Goal: Task Accomplishment & Management: Complete application form

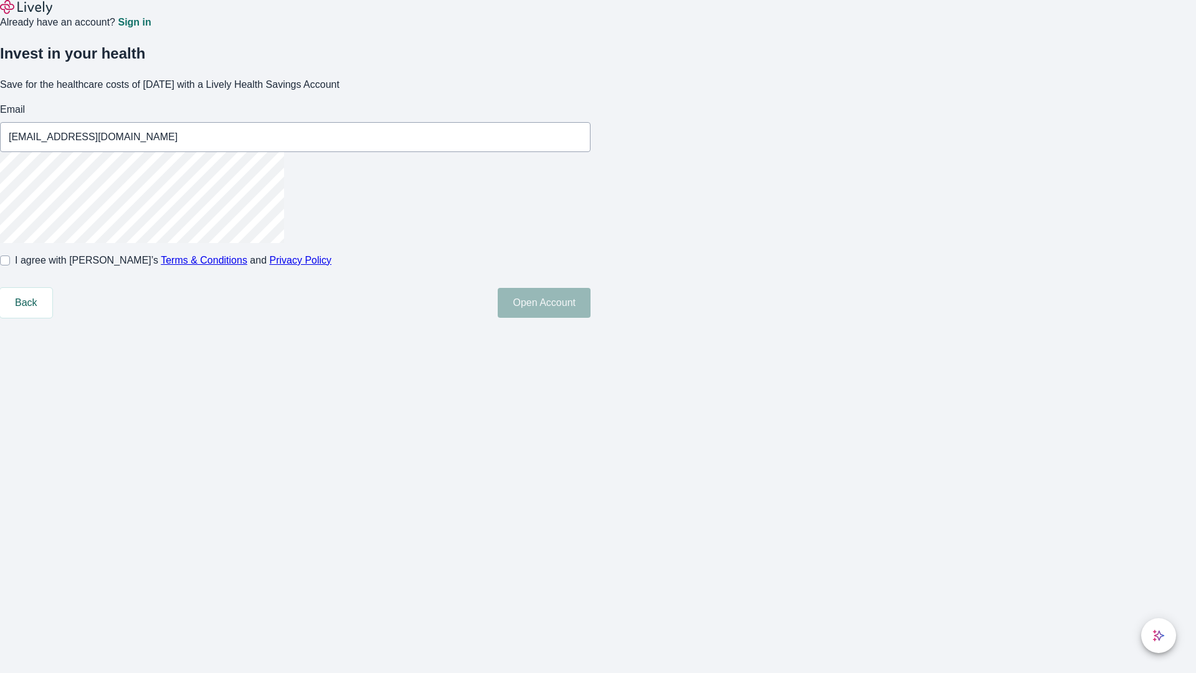
click at [10, 265] on input "I agree with Lively’s Terms & Conditions and Privacy Policy" at bounding box center [5, 260] width 10 height 10
checkbox input "true"
click at [591, 318] on button "Open Account" at bounding box center [544, 303] width 93 height 30
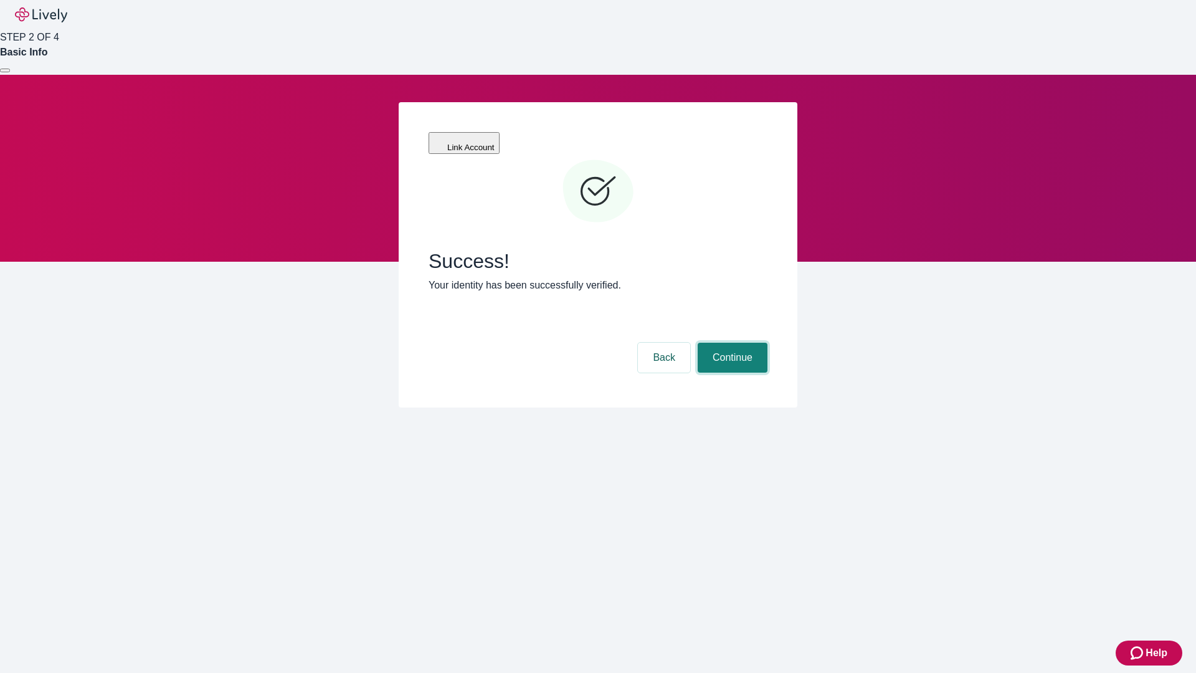
click at [731, 343] on button "Continue" at bounding box center [733, 358] width 70 height 30
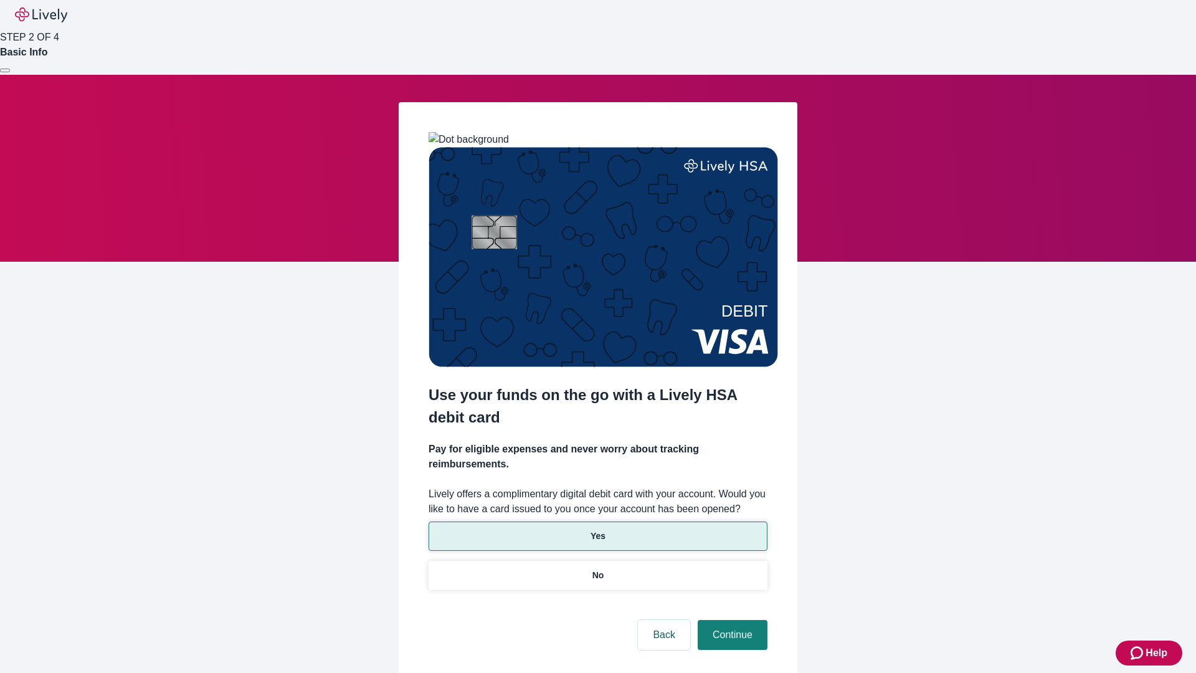
click at [598, 530] on p "Yes" at bounding box center [598, 536] width 15 height 13
click at [731, 620] on button "Continue" at bounding box center [733, 635] width 70 height 30
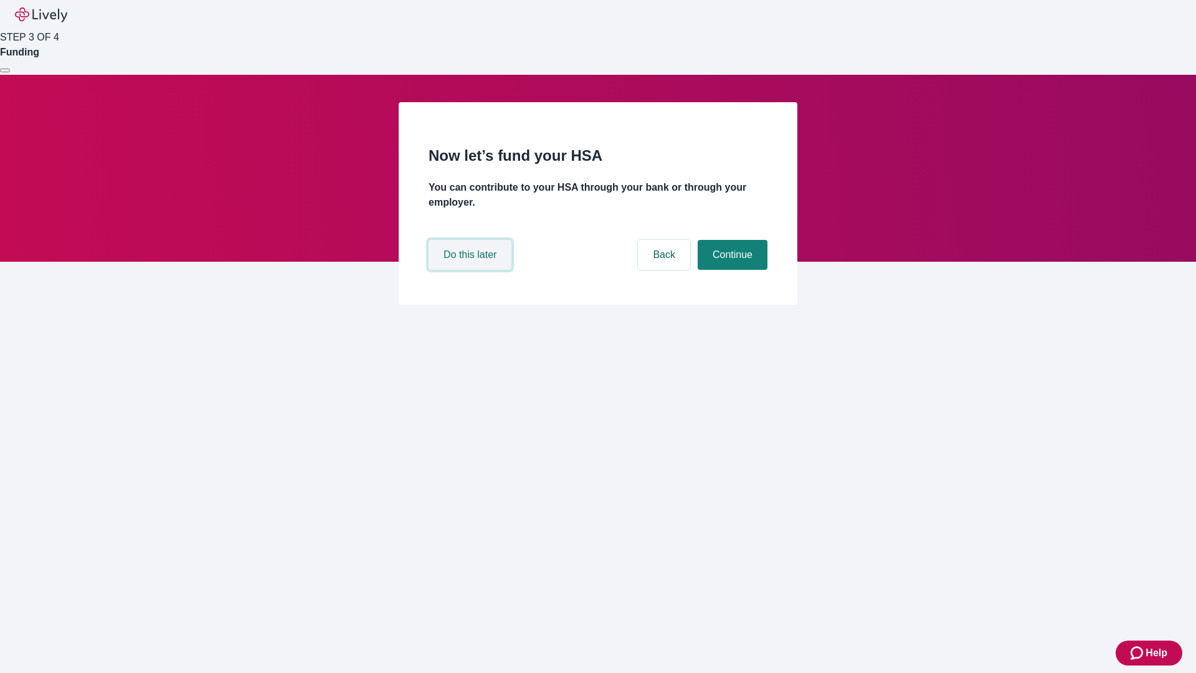
click at [472, 270] on button "Do this later" at bounding box center [470, 255] width 83 height 30
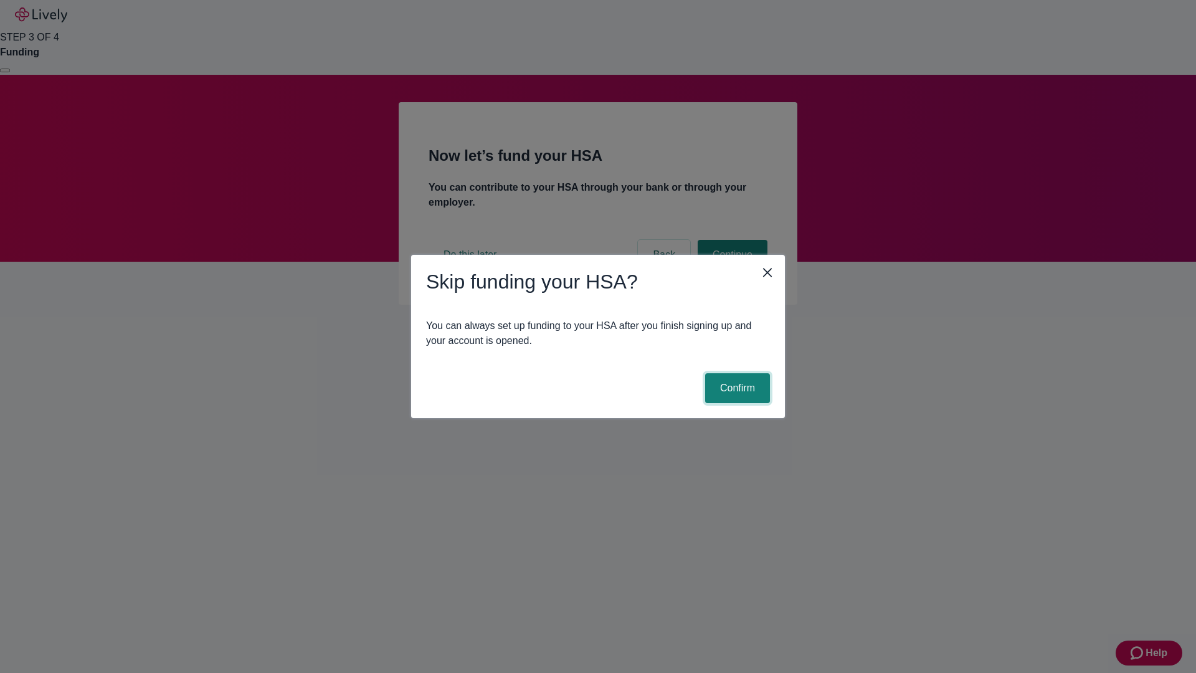
click at [736, 388] on button "Confirm" at bounding box center [737, 388] width 65 height 30
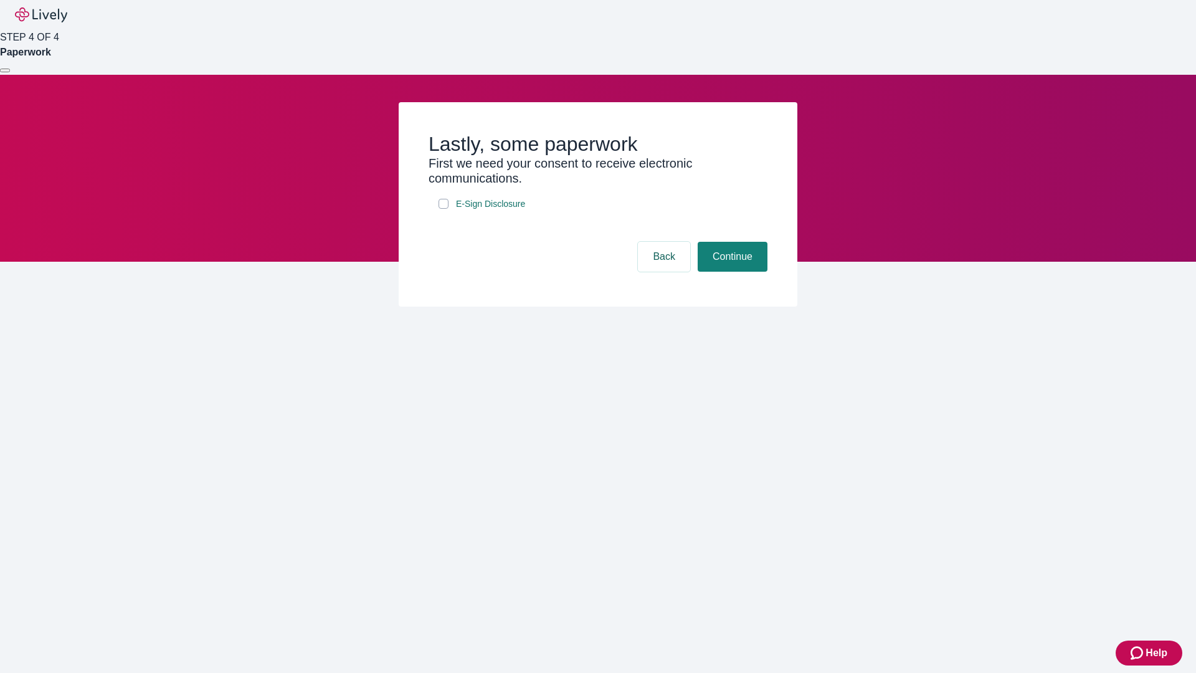
click at [444, 209] on input "E-Sign Disclosure" at bounding box center [444, 204] width 10 height 10
checkbox input "true"
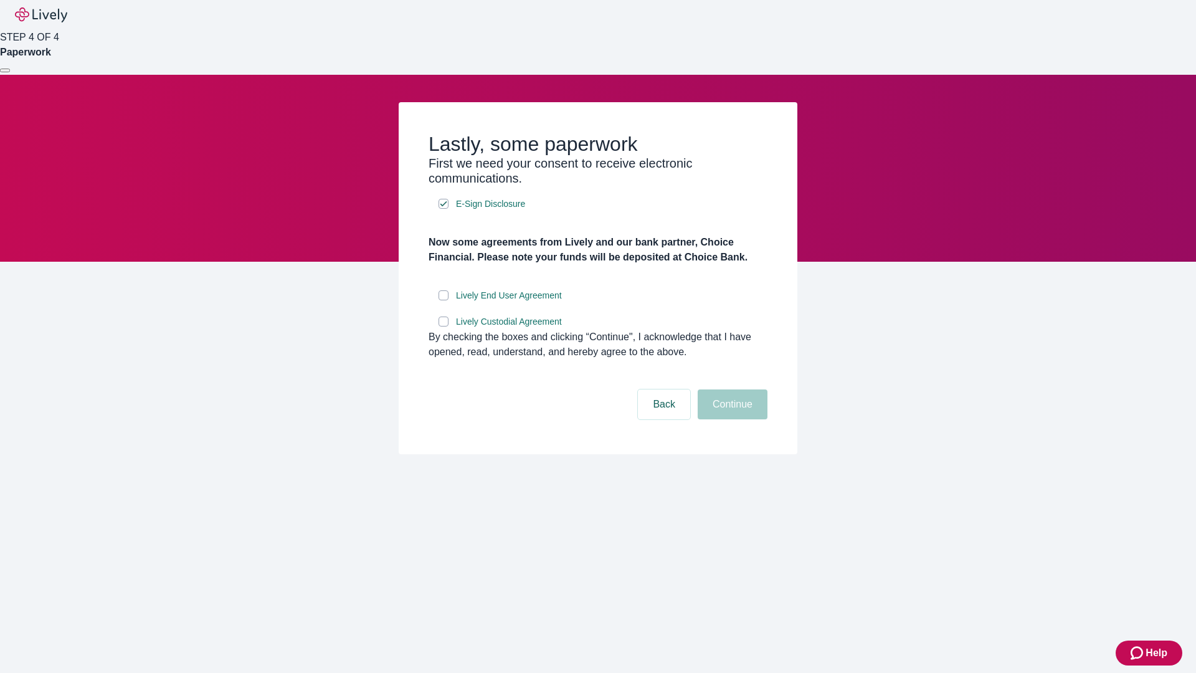
click at [444, 300] on input "Lively End User Agreement" at bounding box center [444, 295] width 10 height 10
checkbox input "true"
click at [444, 326] on input "Lively Custodial Agreement" at bounding box center [444, 322] width 10 height 10
checkbox input "true"
click at [731, 419] on button "Continue" at bounding box center [733, 404] width 70 height 30
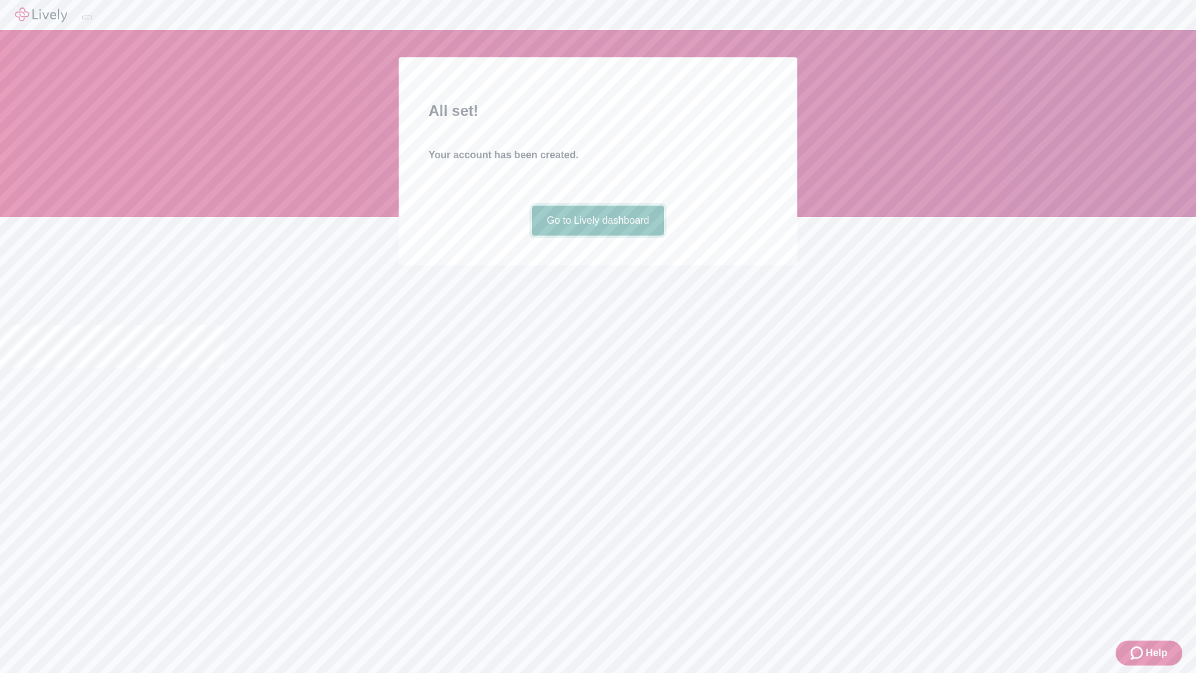
click at [598, 236] on link "Go to Lively dashboard" at bounding box center [598, 221] width 133 height 30
